Goal: Find specific fact: Find specific page/section

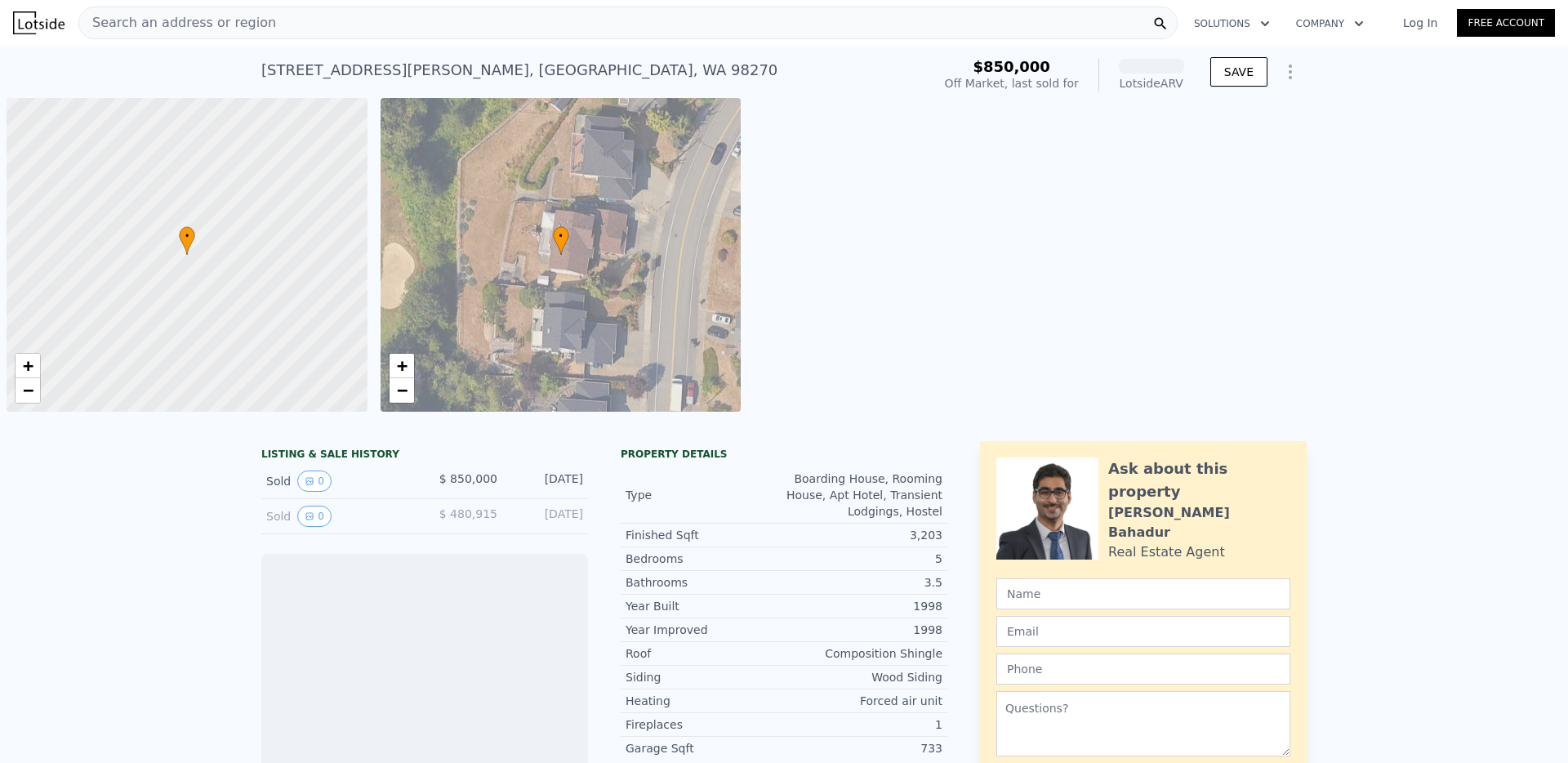
scroll to position [0, 6]
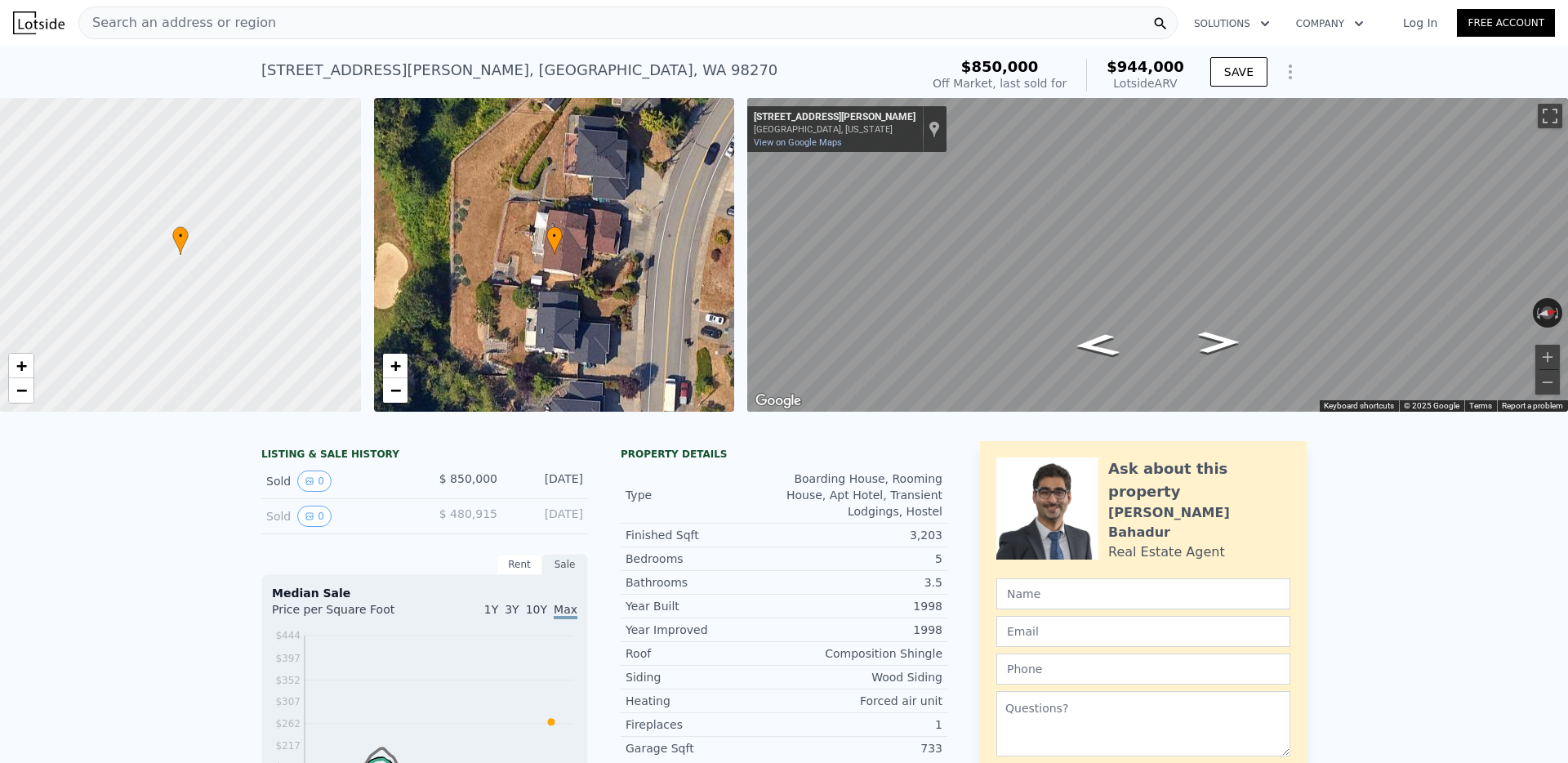
click at [208, 28] on span "Search an address or region" at bounding box center [177, 23] width 197 height 20
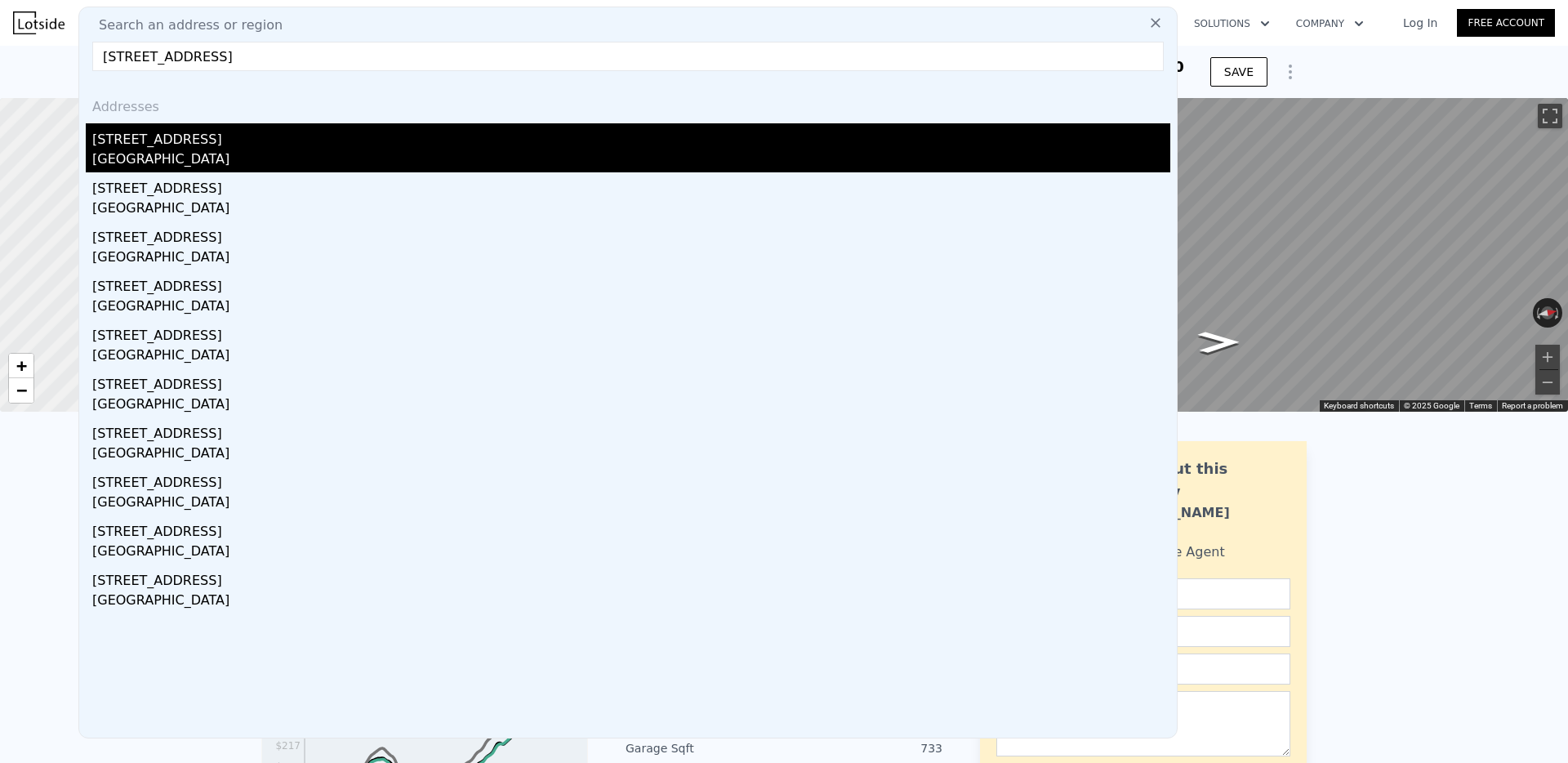
type input "16554 119th Avenue SE, Renton, WA 98058"
click at [160, 145] on div "[STREET_ADDRESS]" at bounding box center [631, 136] width 1078 height 26
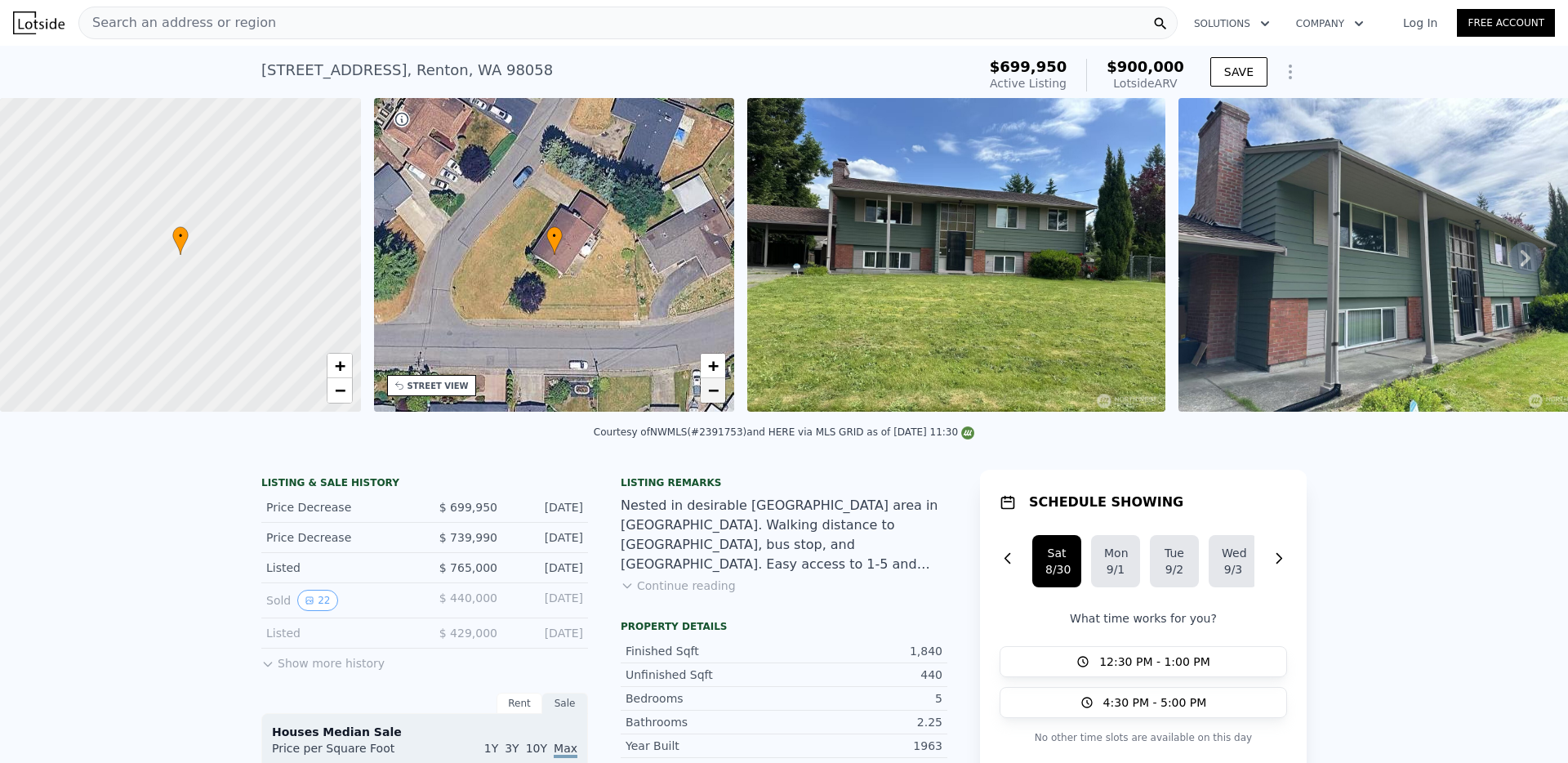
click at [716, 390] on span "−" at bounding box center [713, 389] width 11 height 20
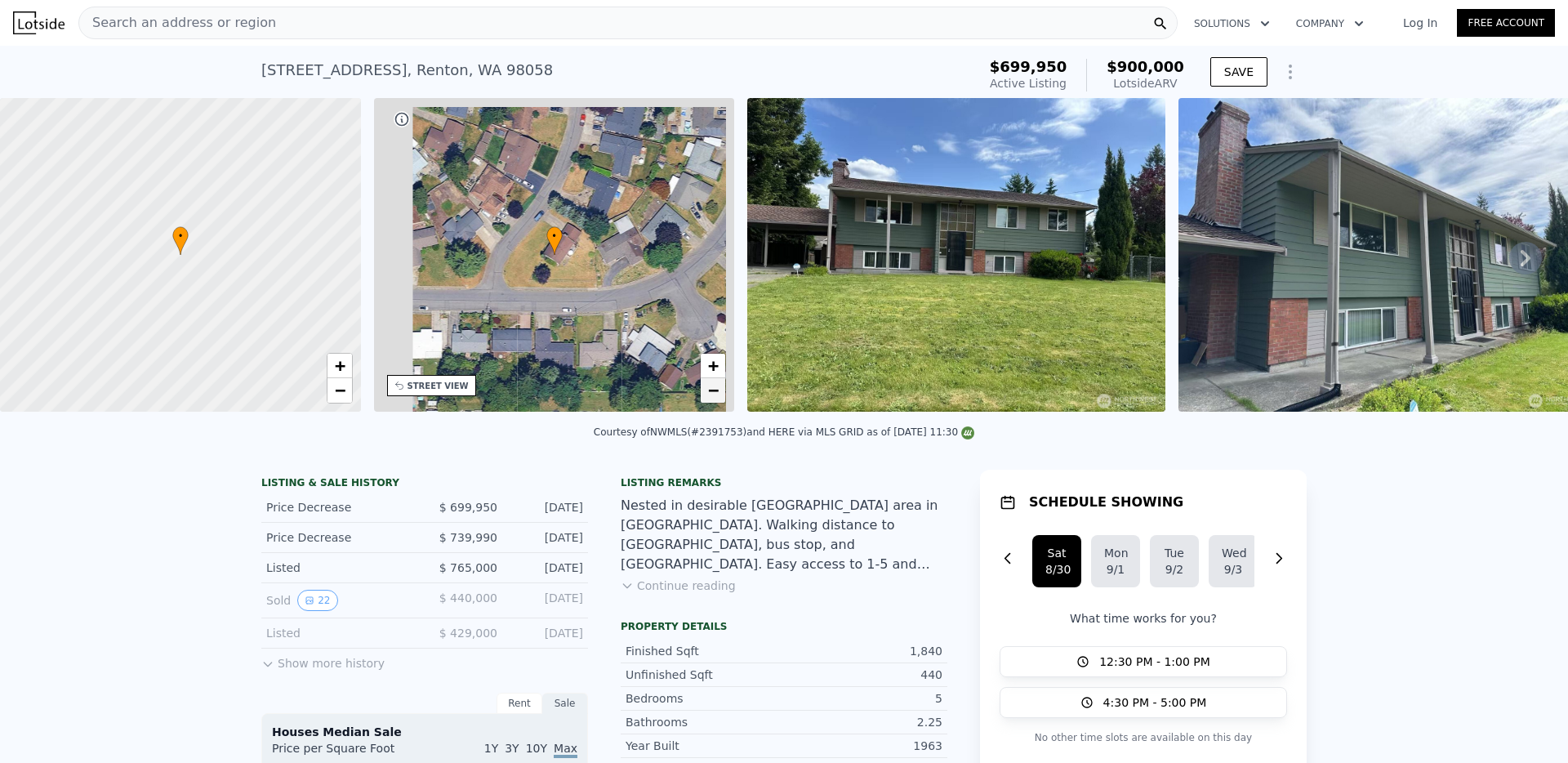
click at [716, 390] on span "−" at bounding box center [713, 389] width 11 height 20
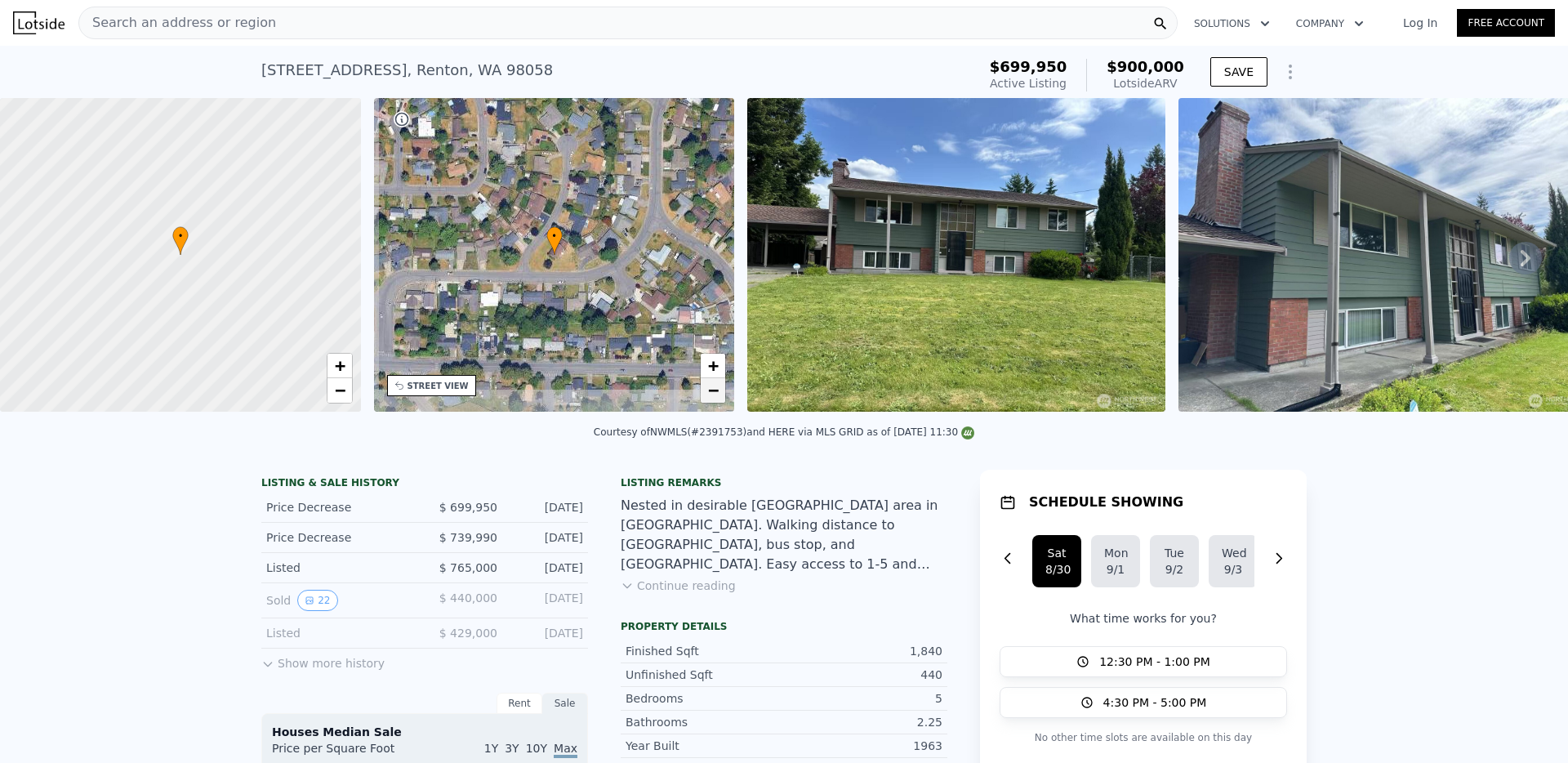
click at [716, 390] on span "−" at bounding box center [713, 389] width 11 height 20
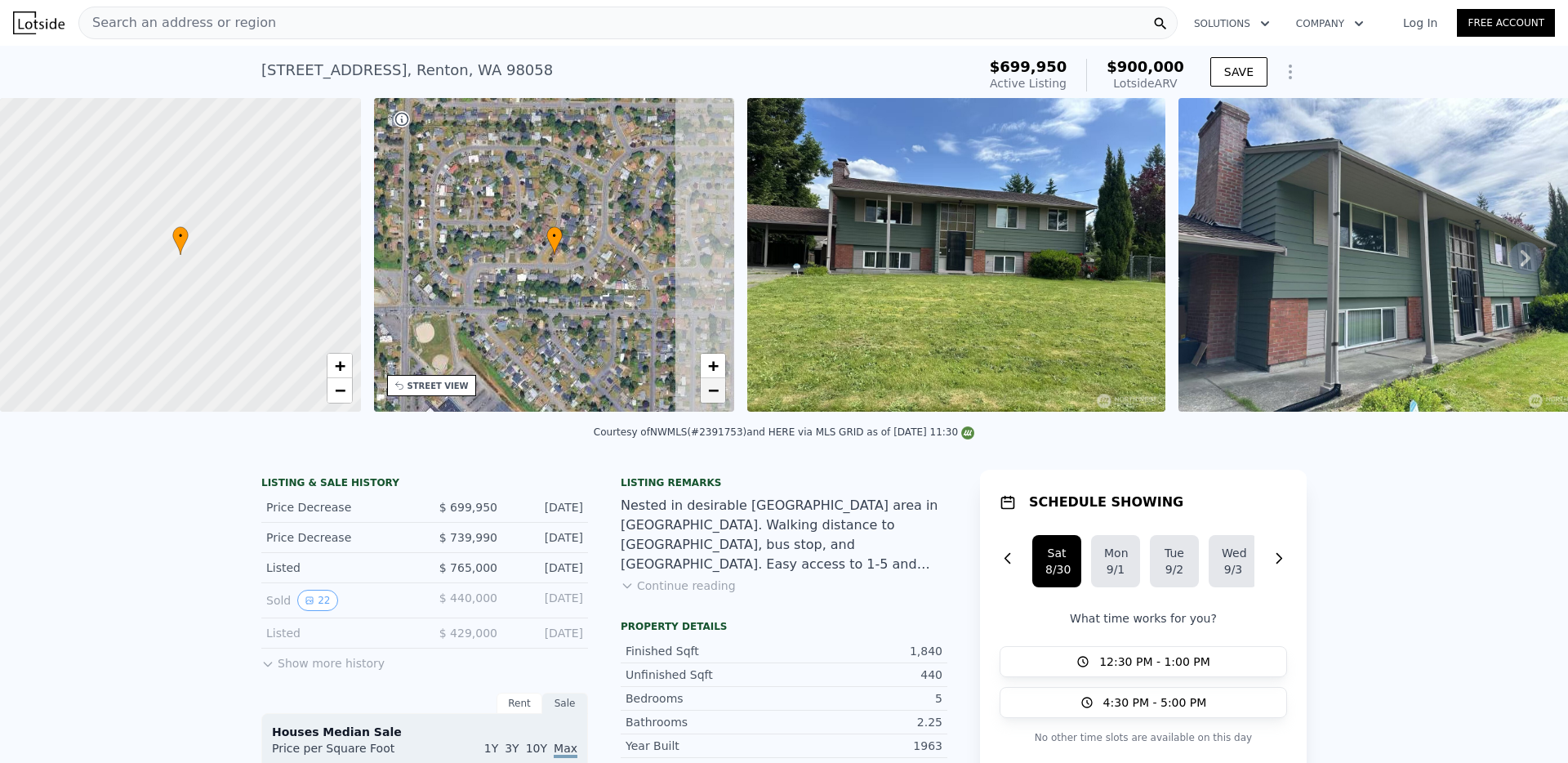
click at [716, 390] on span "−" at bounding box center [713, 389] width 11 height 20
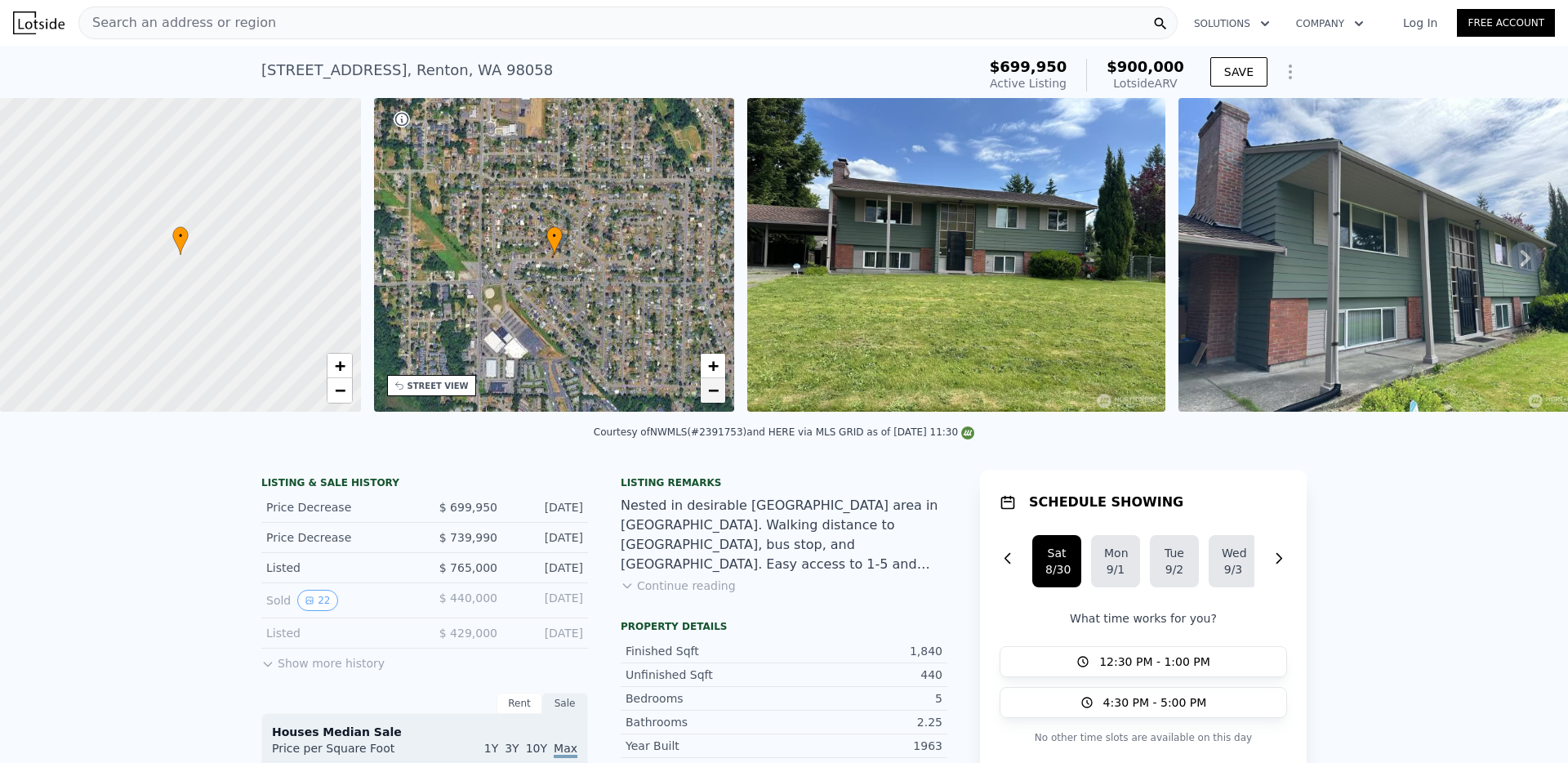
click at [716, 390] on span "−" at bounding box center [713, 389] width 11 height 20
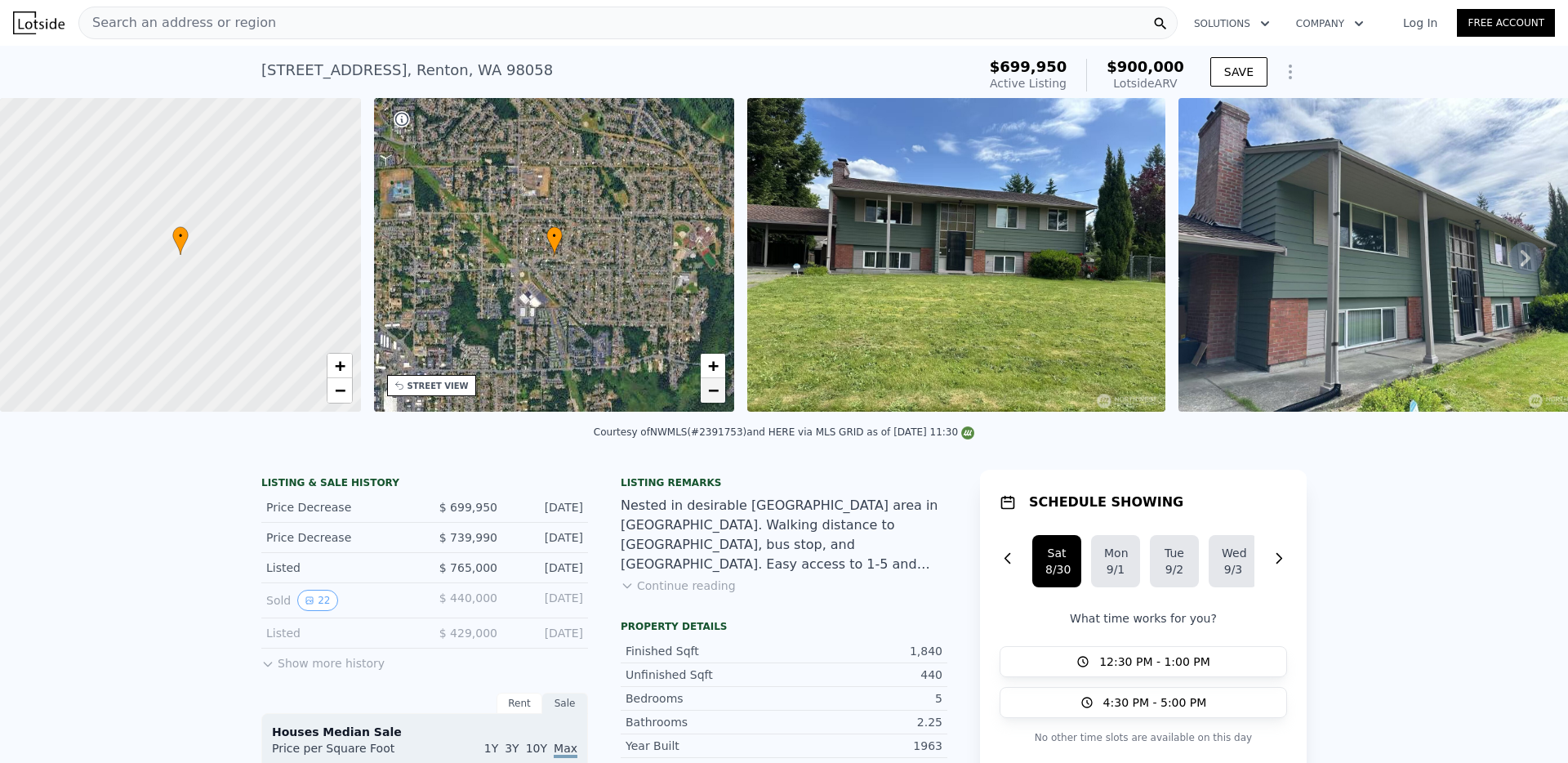
click at [716, 390] on span "−" at bounding box center [713, 389] width 11 height 20
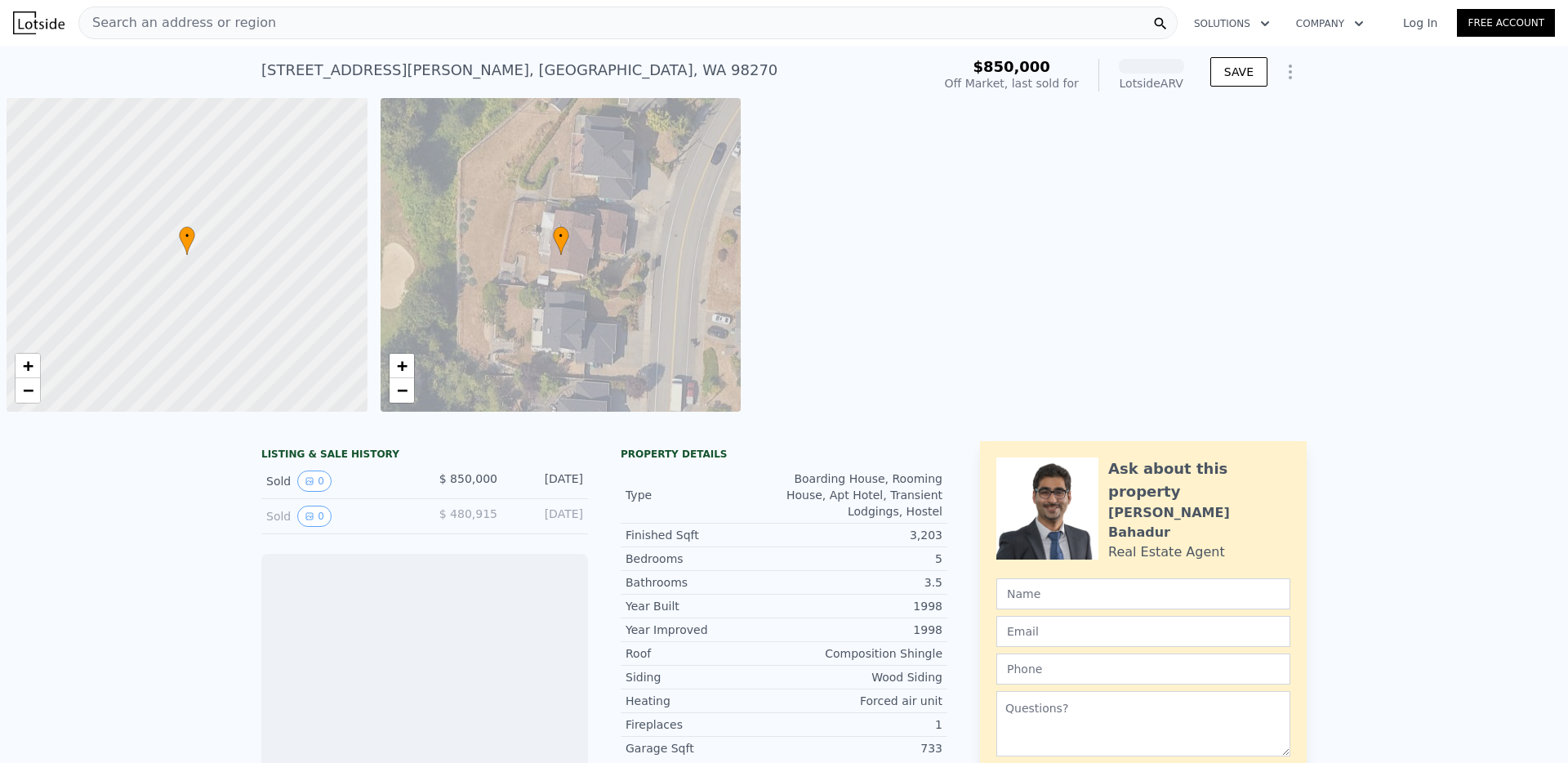
scroll to position [0, 6]
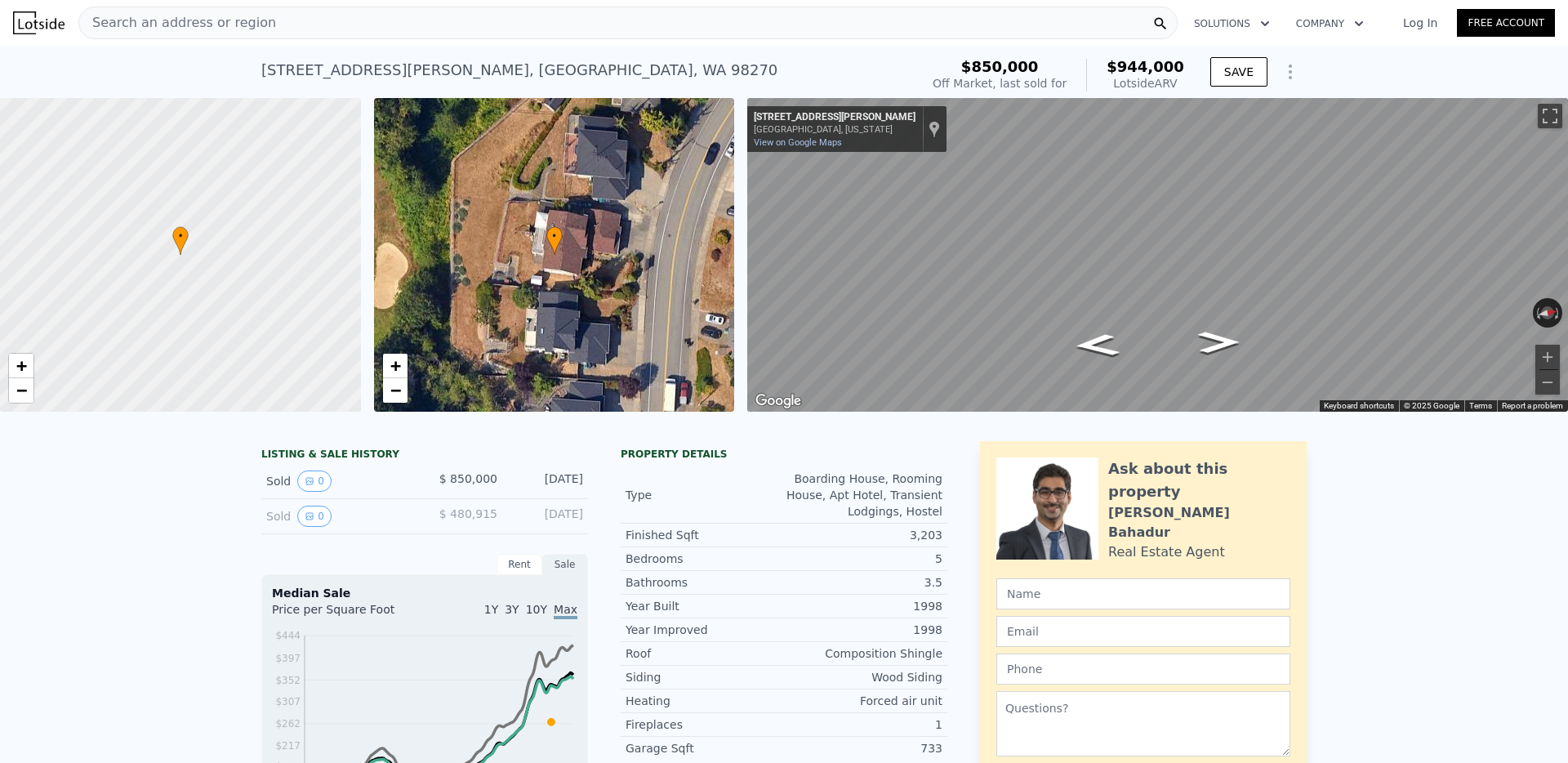
click at [322, 15] on div "Search an address or region" at bounding box center [627, 22] width 1099 height 33
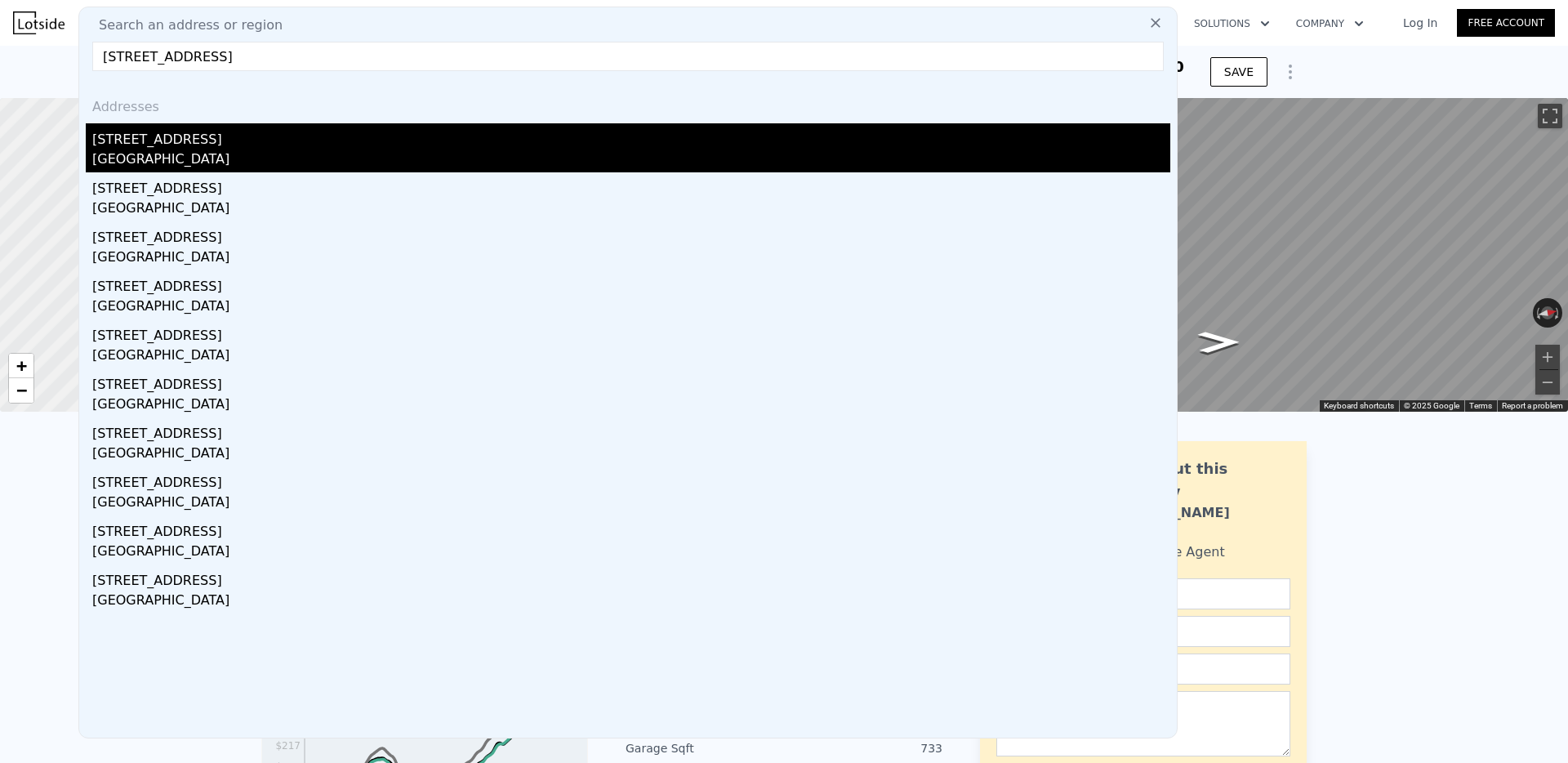
type input "13632 183rd Avenue SE, Renton, WA 98059"
click at [159, 147] on div "[STREET_ADDRESS]" at bounding box center [631, 136] width 1078 height 26
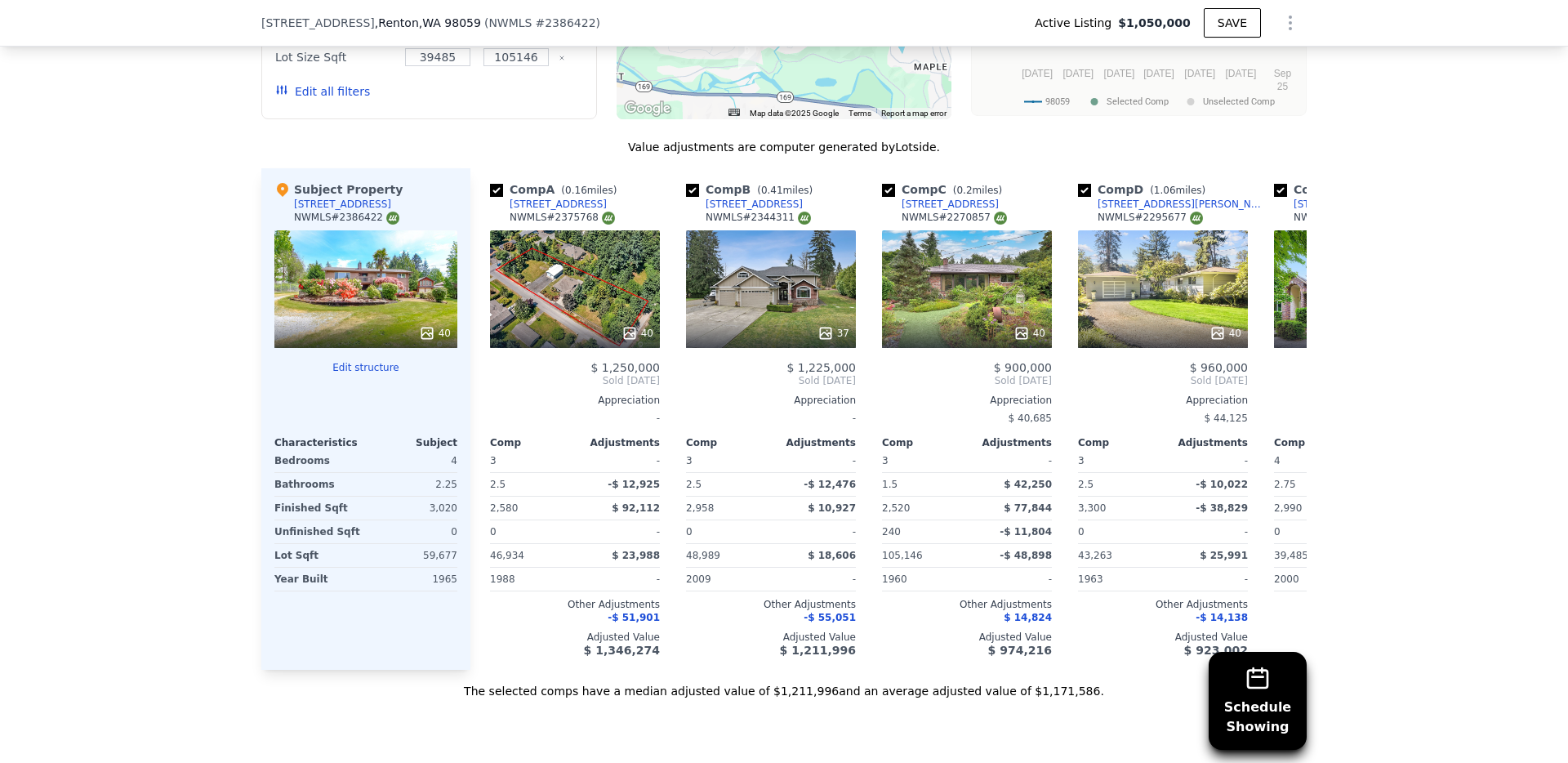
scroll to position [1440, 0]
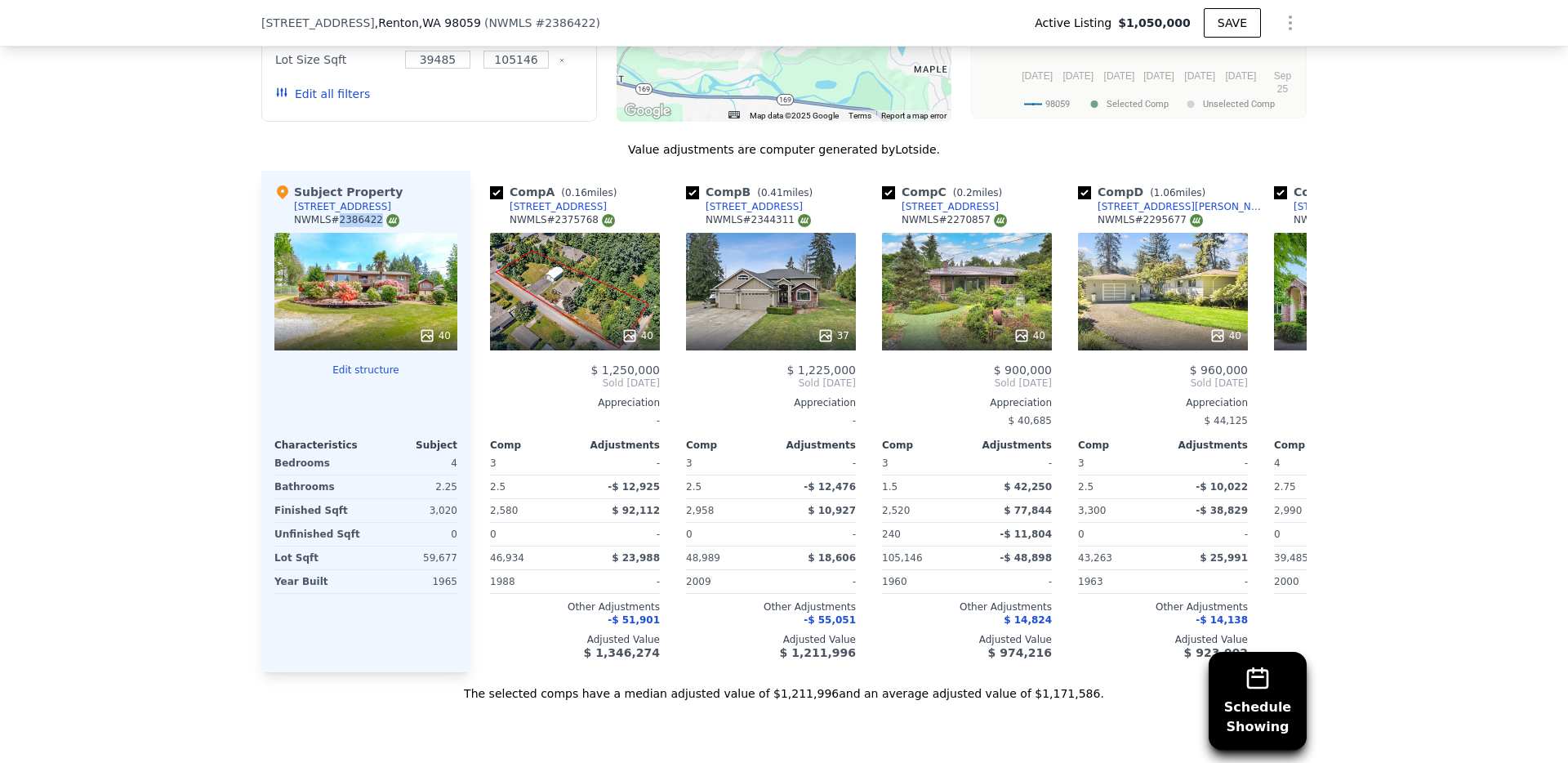
drag, startPoint x: 341, startPoint y: 219, endPoint x: 381, endPoint y: 221, distance: 40.0
click at [381, 221] on div "NWMLS # 2386422" at bounding box center [347, 220] width 106 height 14
copy div "2386422"
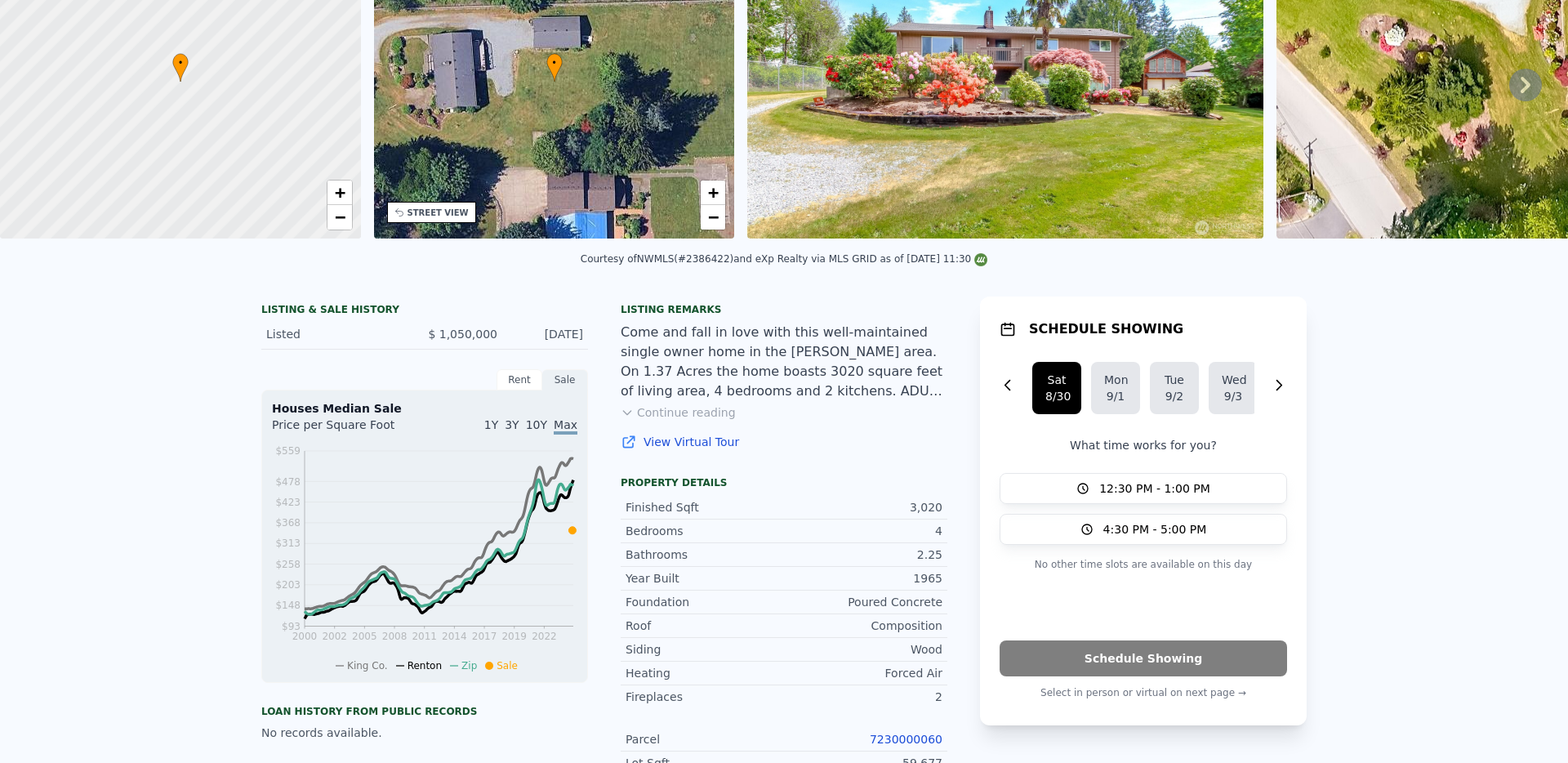
scroll to position [0, 0]
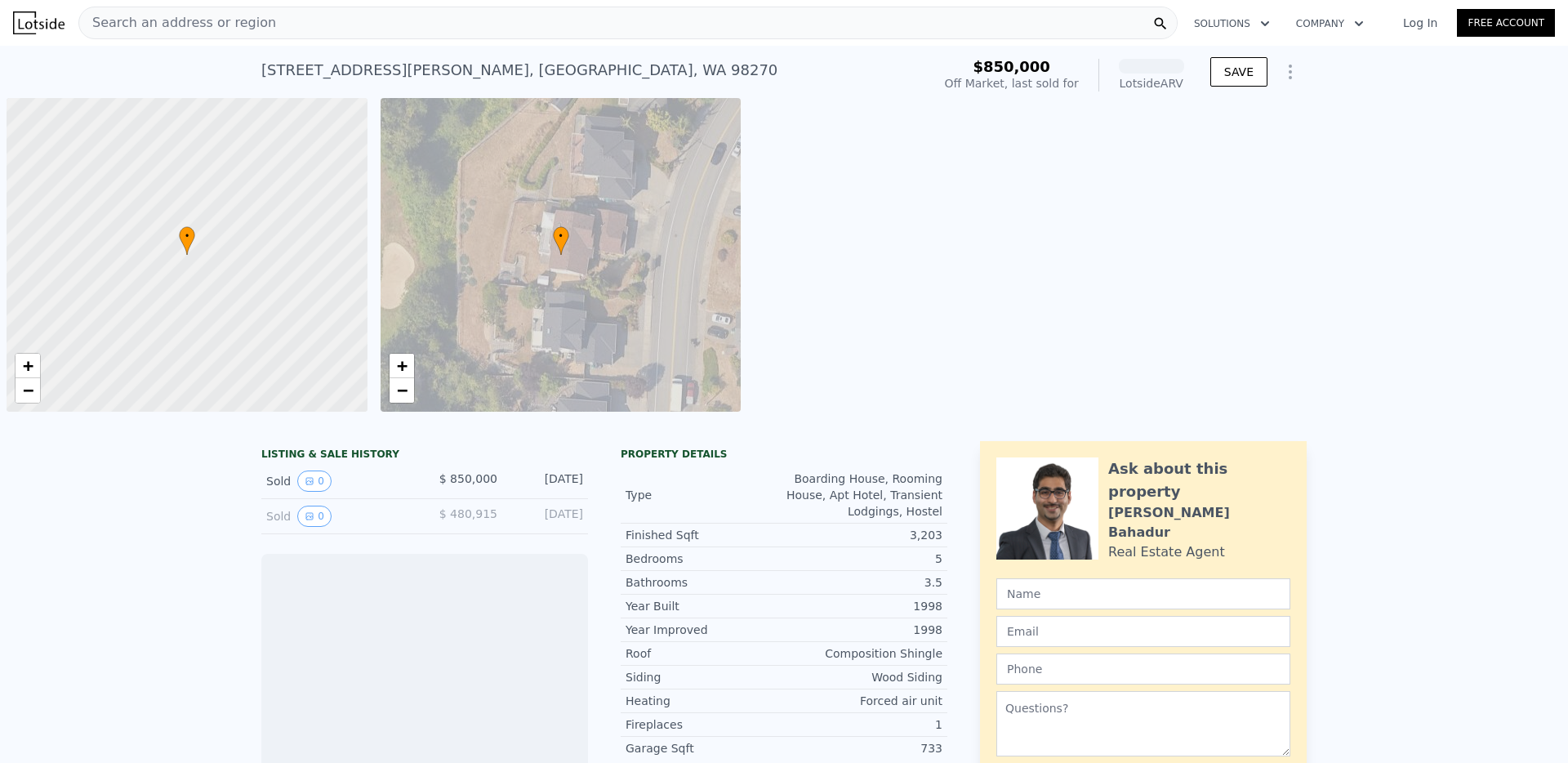
scroll to position [0, 6]
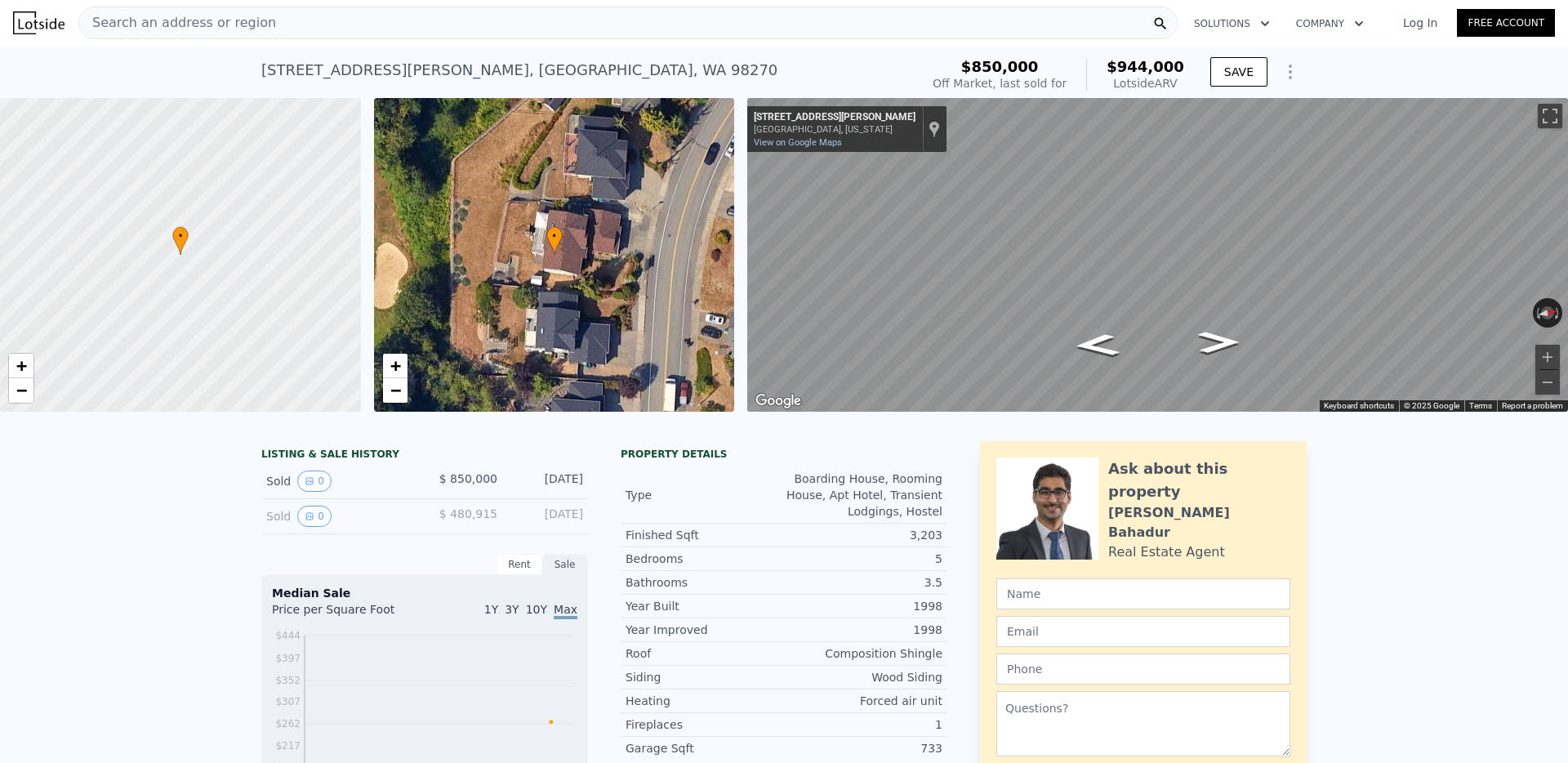
click at [278, 26] on div "Search an address or region" at bounding box center [627, 22] width 1099 height 33
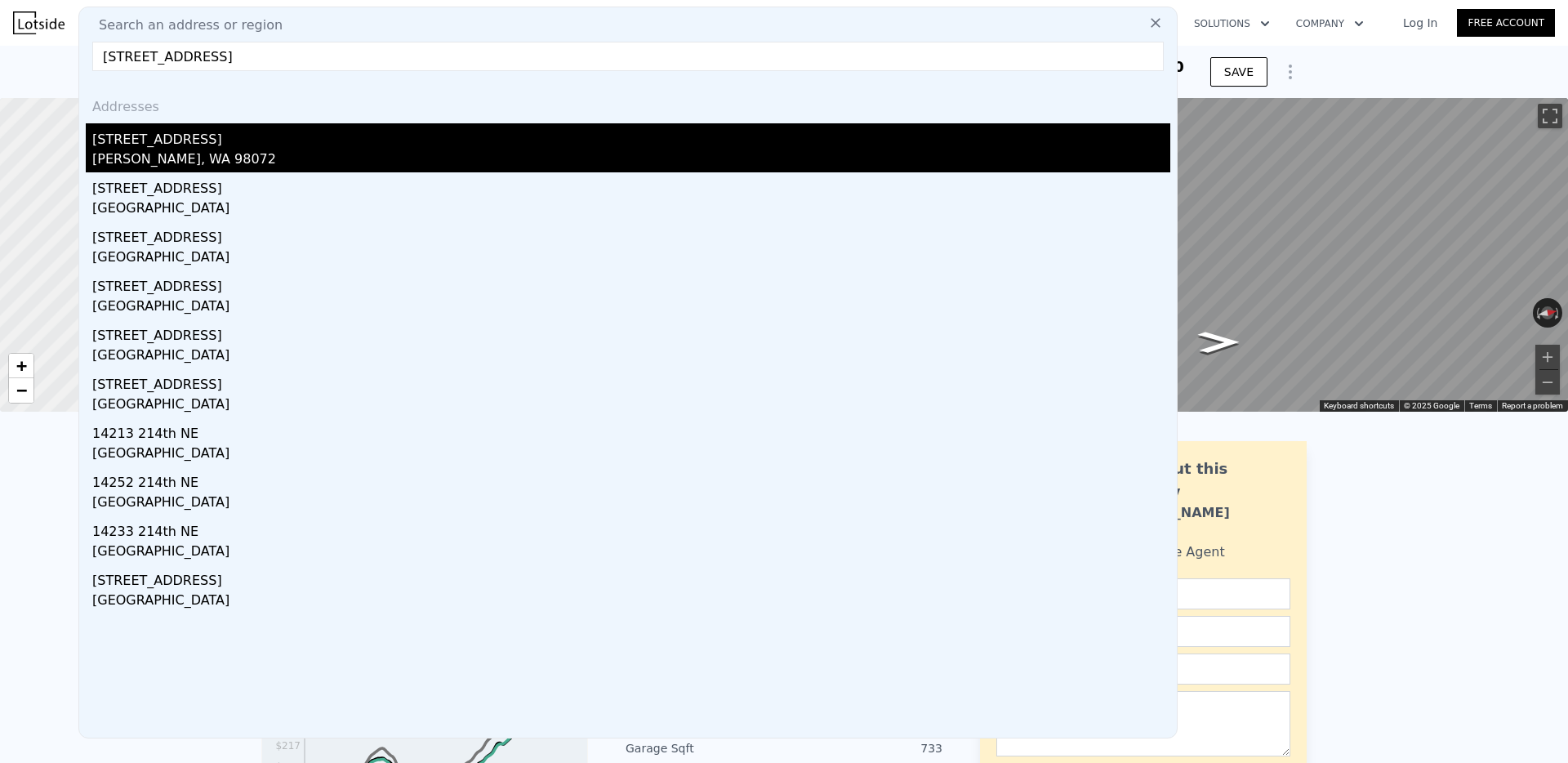
type input "[STREET_ADDRESS]"
click at [142, 151] on div "[PERSON_NAME], WA 98072" at bounding box center [631, 161] width 1078 height 23
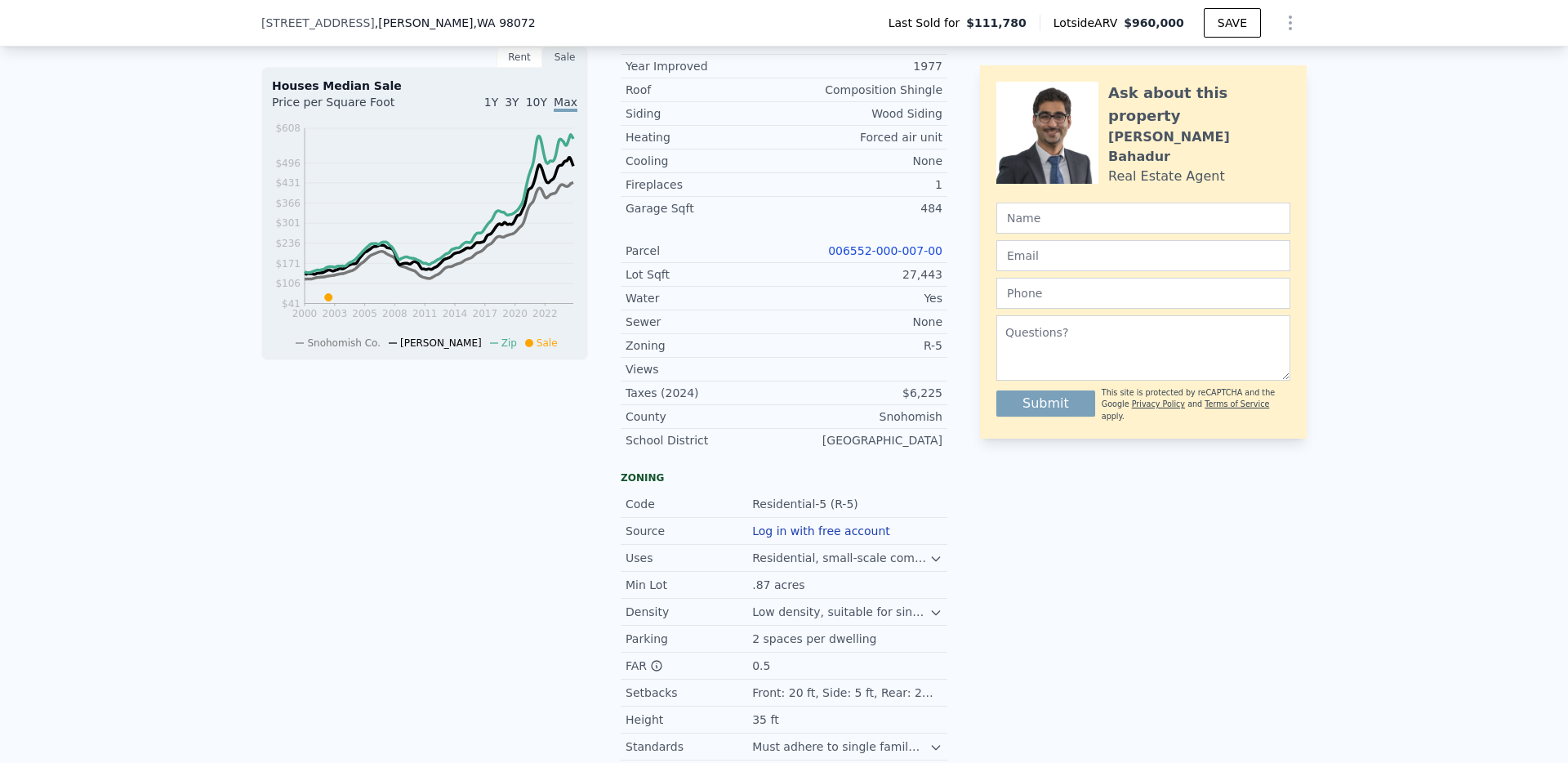
scroll to position [503, 0]
click at [867, 251] on link "006552-000-007-00" at bounding box center [885, 248] width 114 height 13
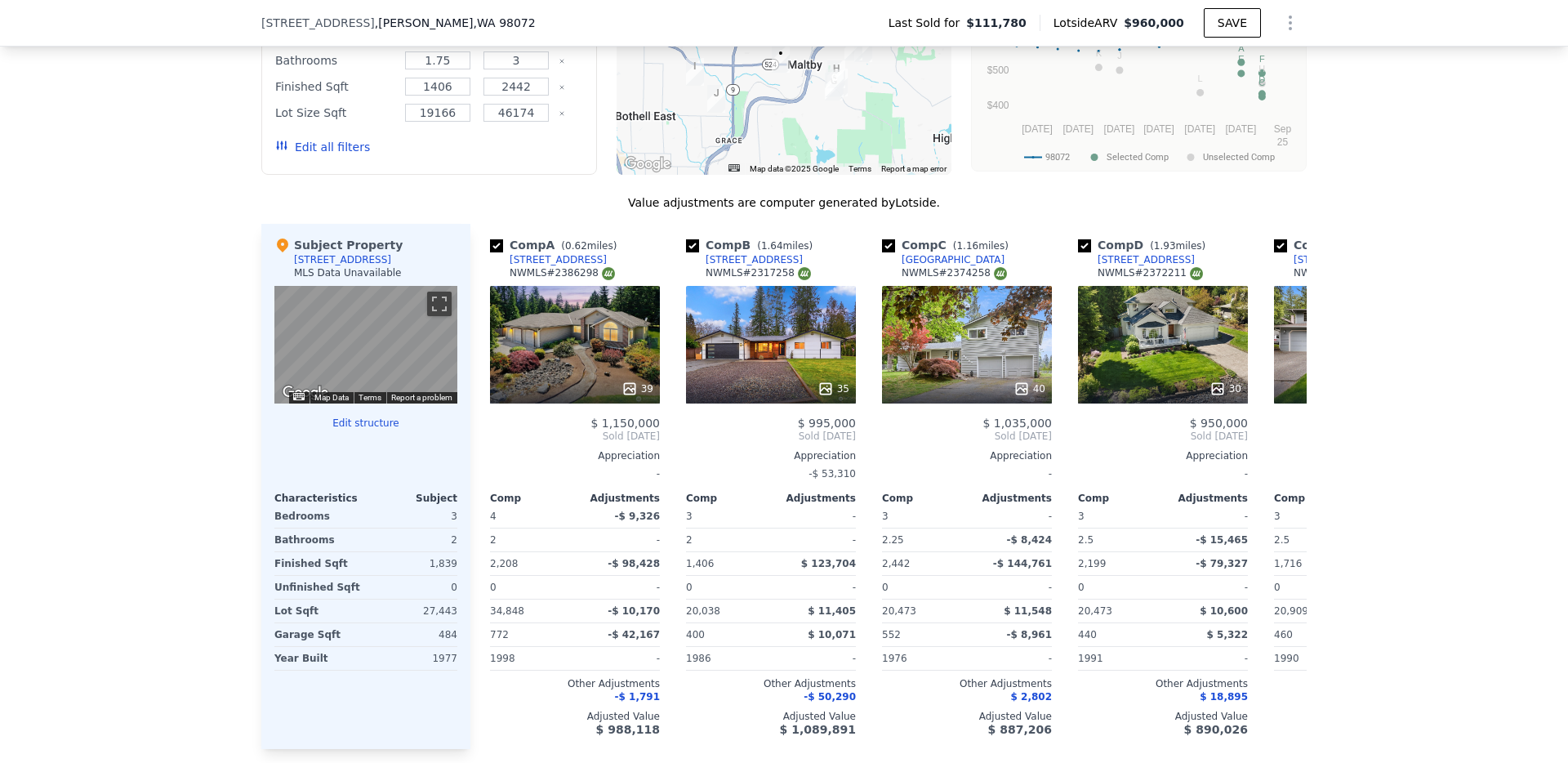
scroll to position [1606, 0]
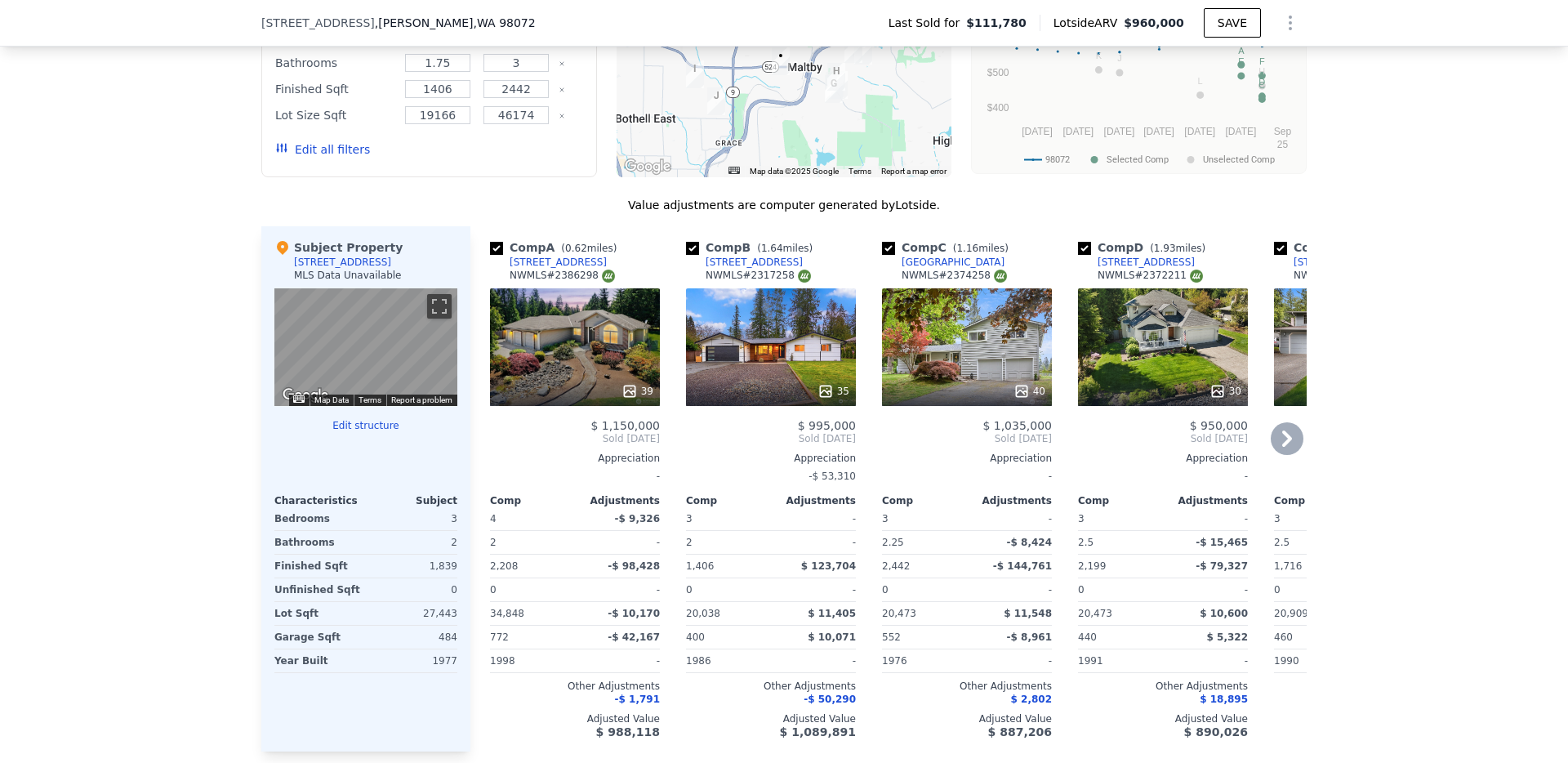
click at [1278, 437] on icon at bounding box center [1287, 438] width 33 height 33
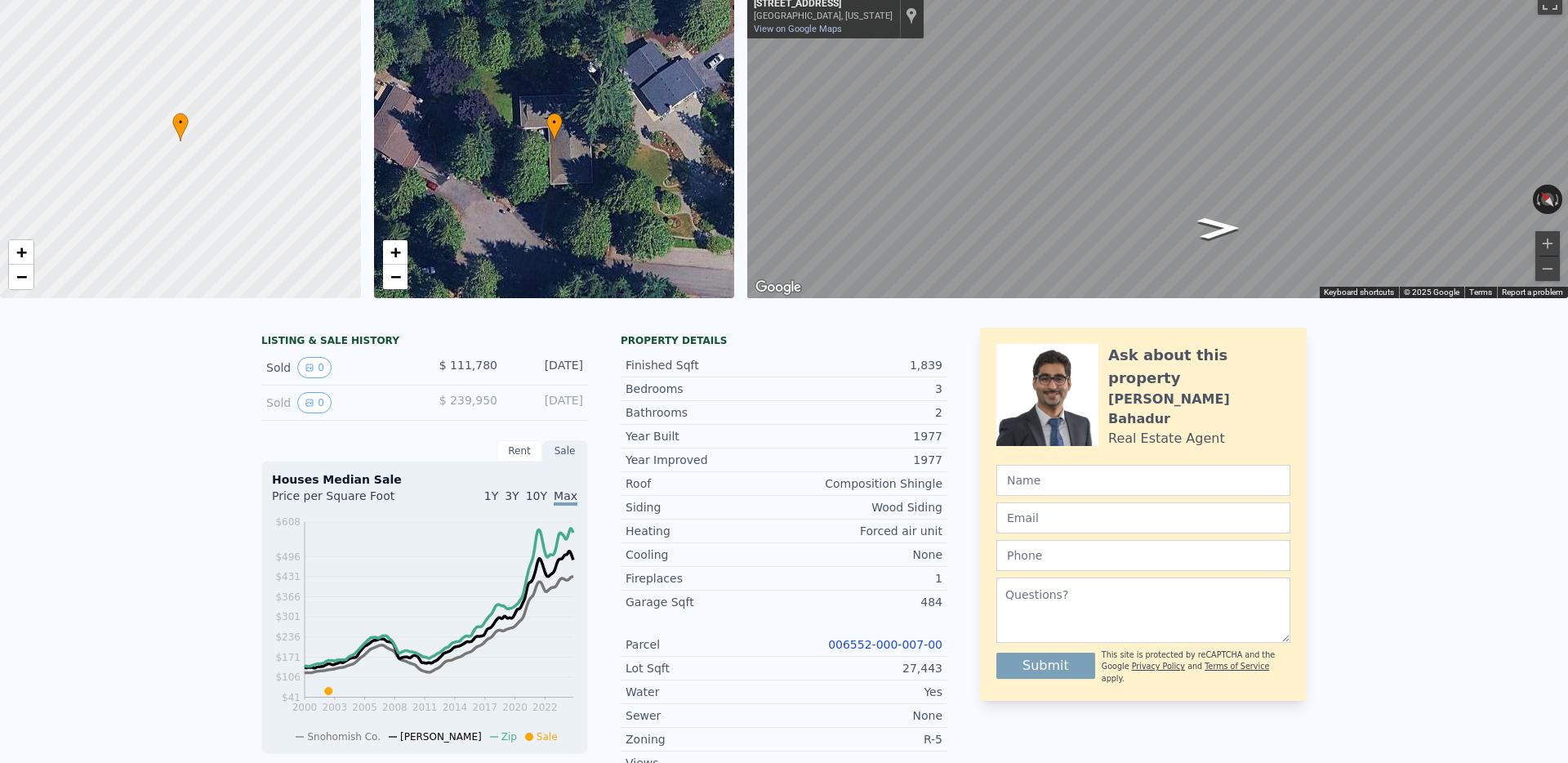
scroll to position [21, 0]
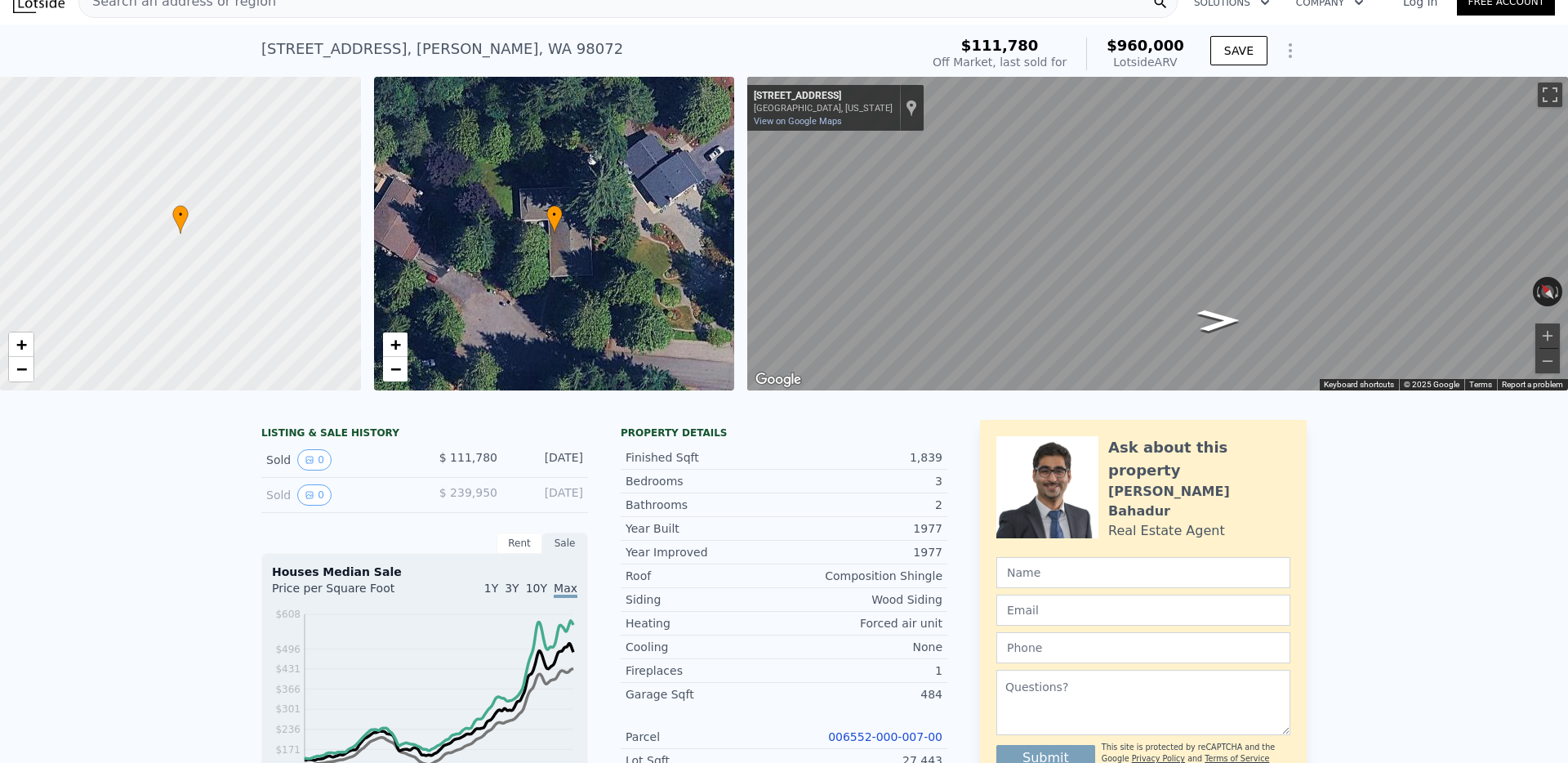
click at [863, 739] on link "006552-000-007-00" at bounding box center [885, 736] width 114 height 13
